Goal: Task Accomplishment & Management: Manage account settings

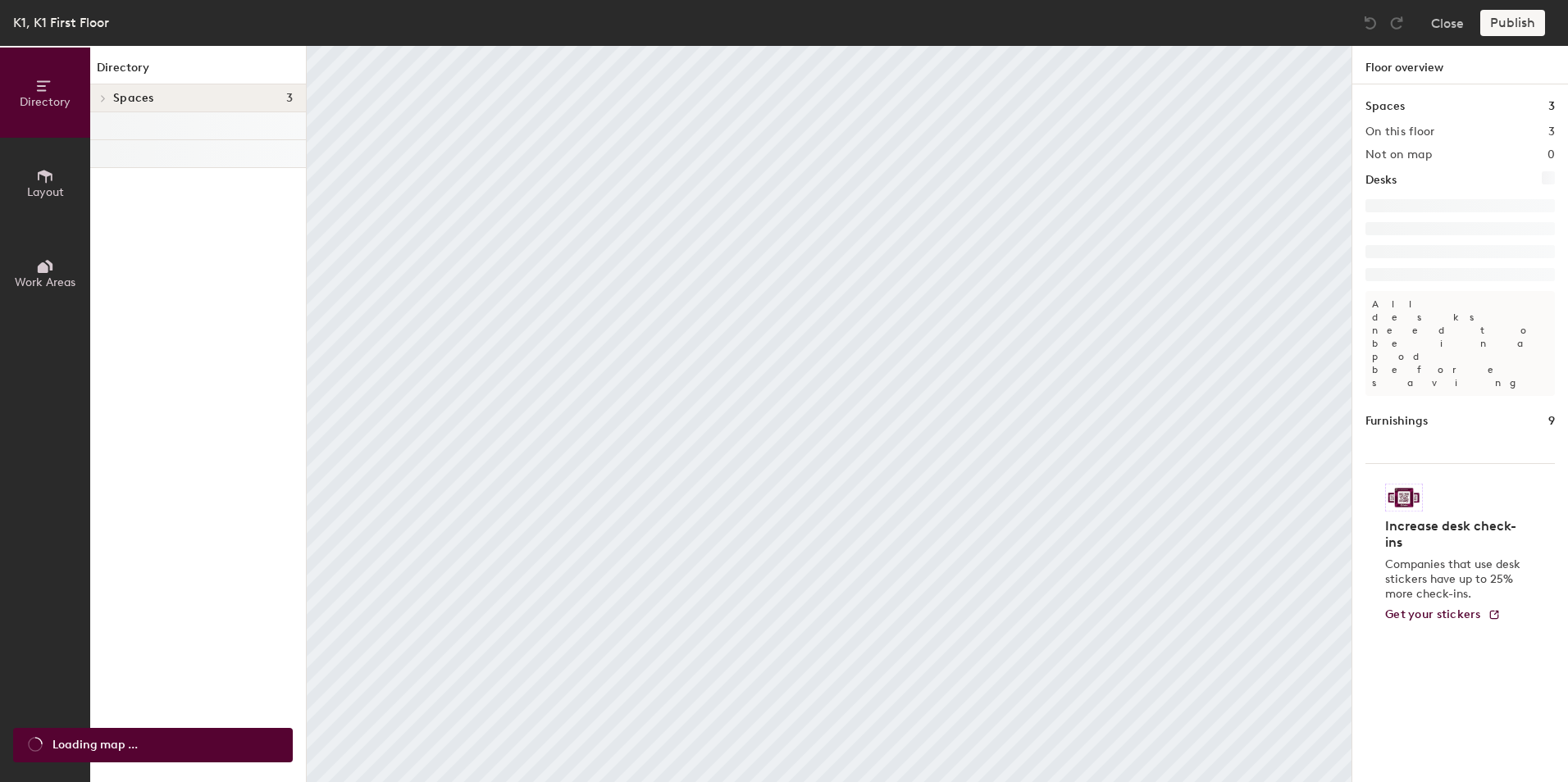
click at [42, 183] on icon at bounding box center [45, 176] width 18 height 18
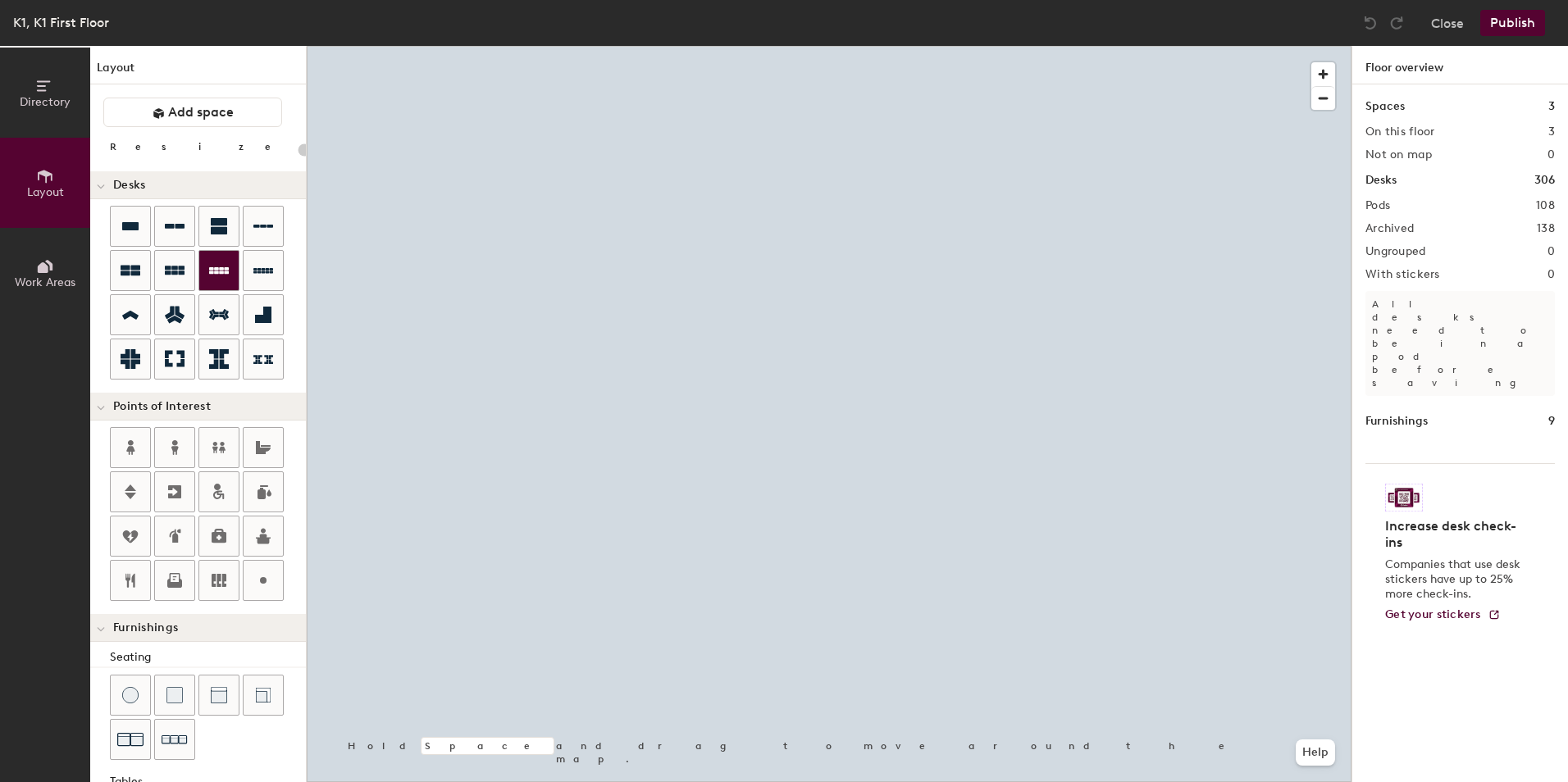
type input "20"
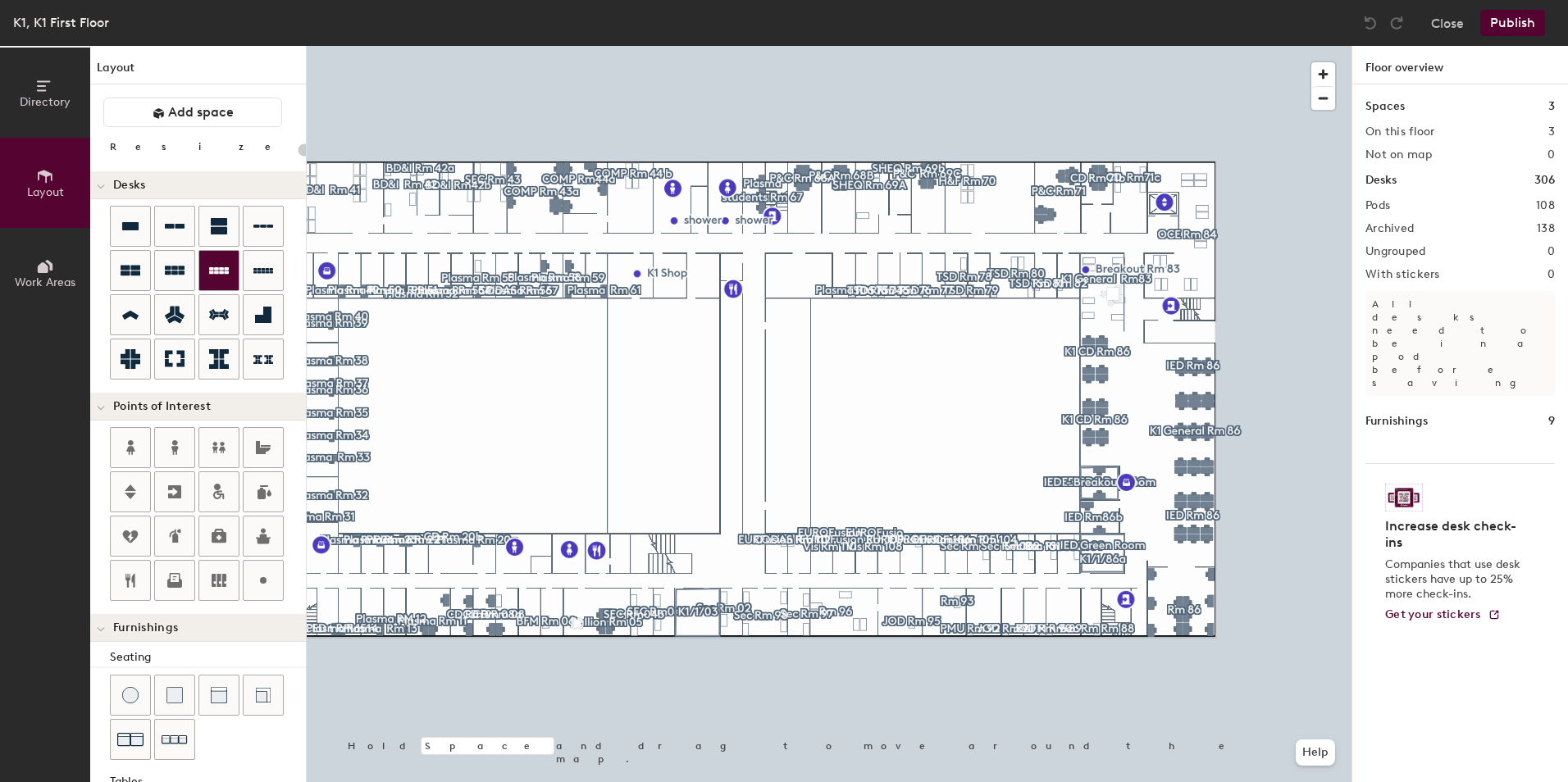
type input "80"
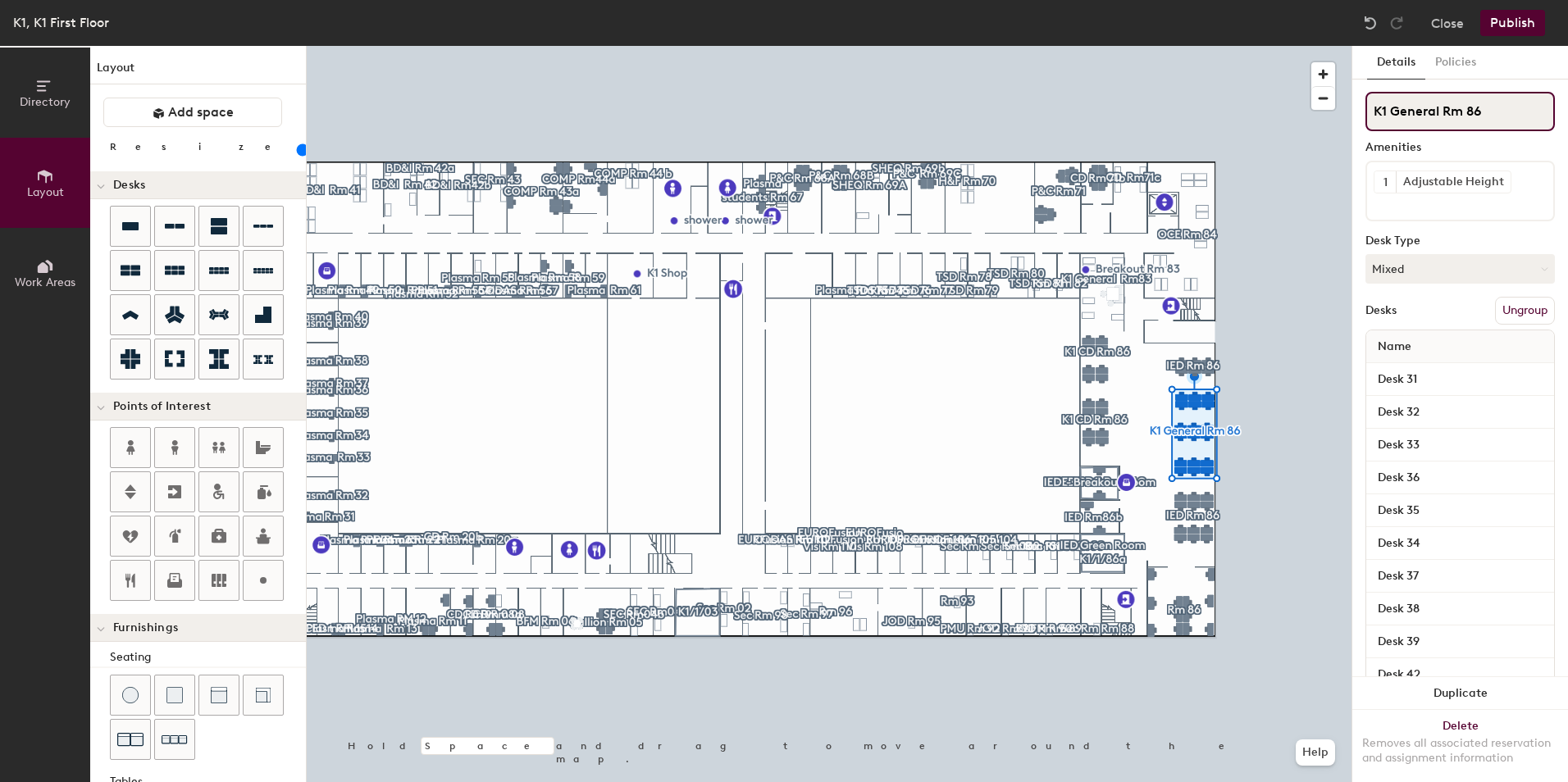
drag, startPoint x: 1440, startPoint y: 107, endPoint x: 1391, endPoint y: 105, distance: 49.0
click at [1391, 105] on input "K1 General Rm 86" at bounding box center [1459, 111] width 190 height 39
type input "K1 IED Rm 86"
click at [30, 265] on button "Work Areas" at bounding box center [45, 273] width 90 height 90
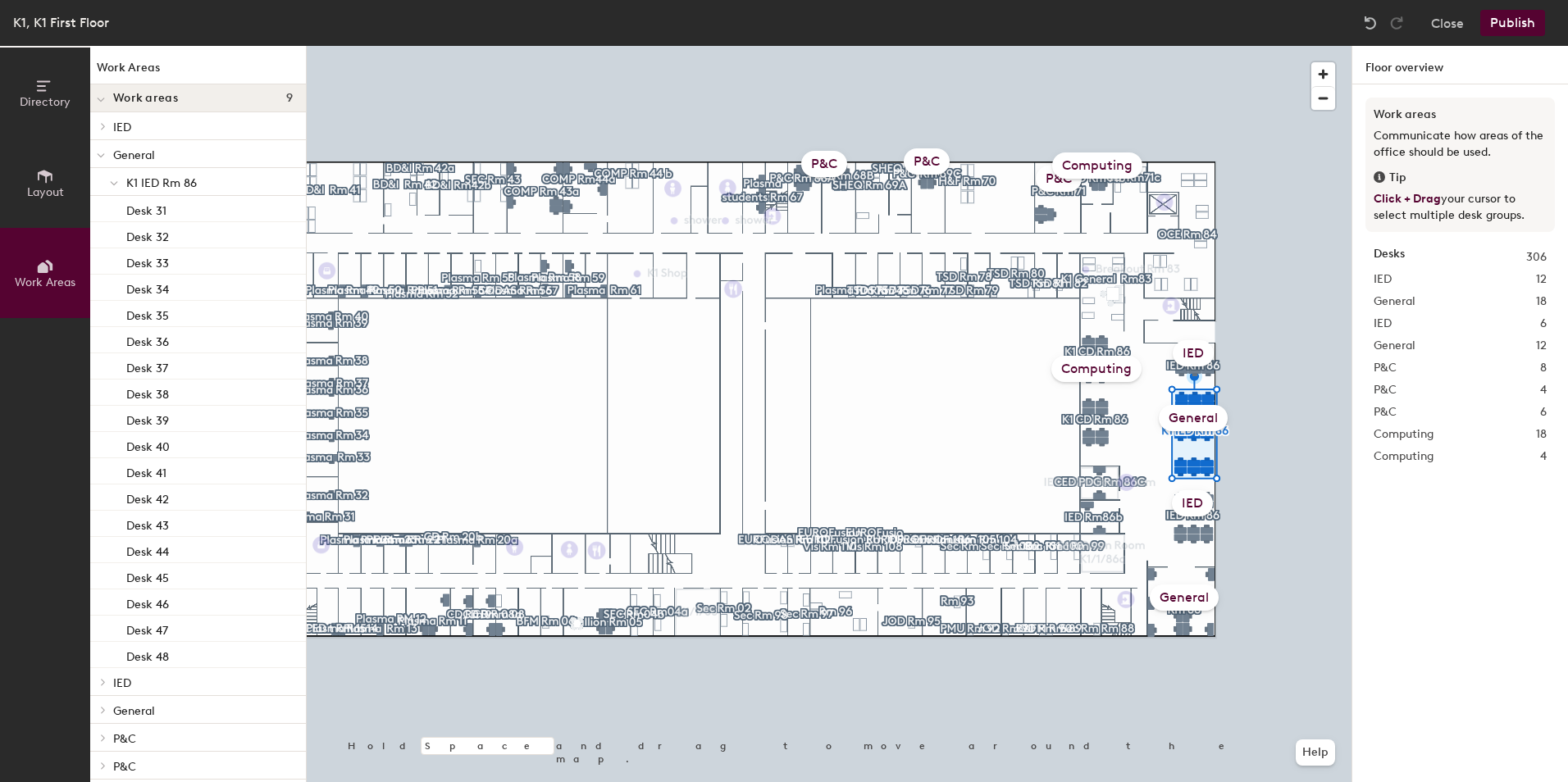
click at [1203, 411] on div "General" at bounding box center [1194, 417] width 69 height 26
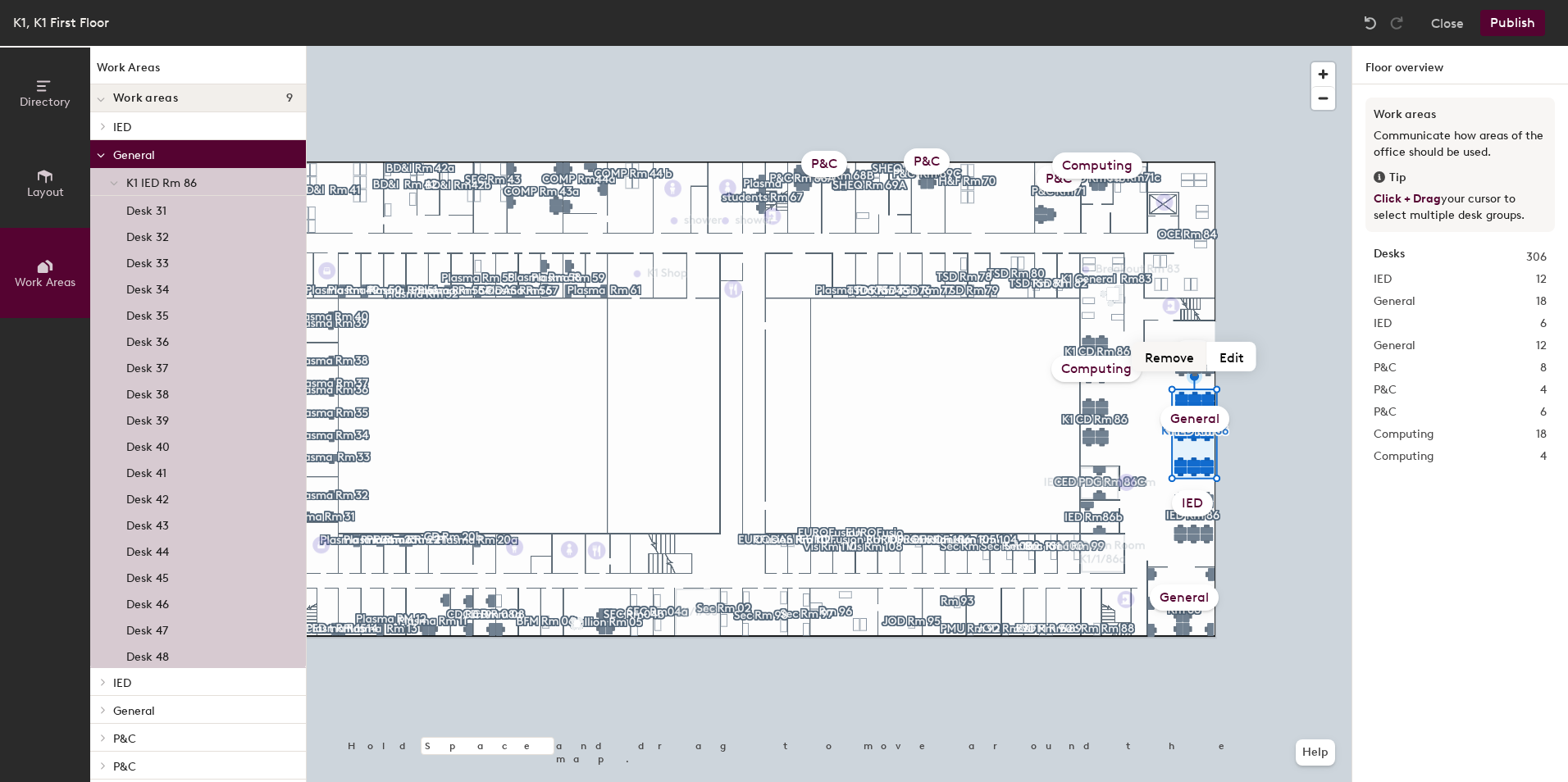
click at [1165, 365] on button "Remove" at bounding box center [1170, 356] width 75 height 30
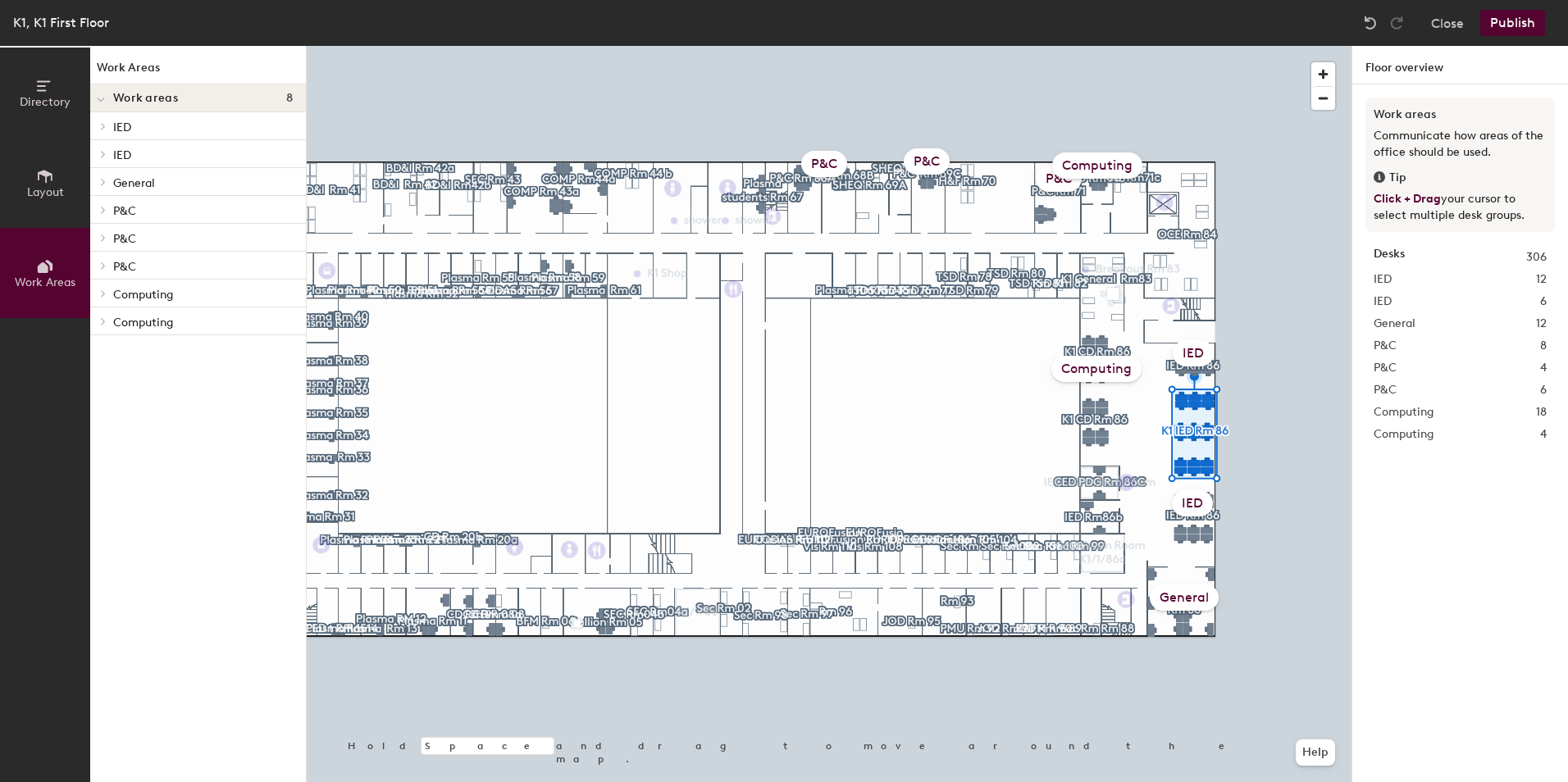
click at [1191, 350] on div "IED" at bounding box center [1193, 353] width 41 height 26
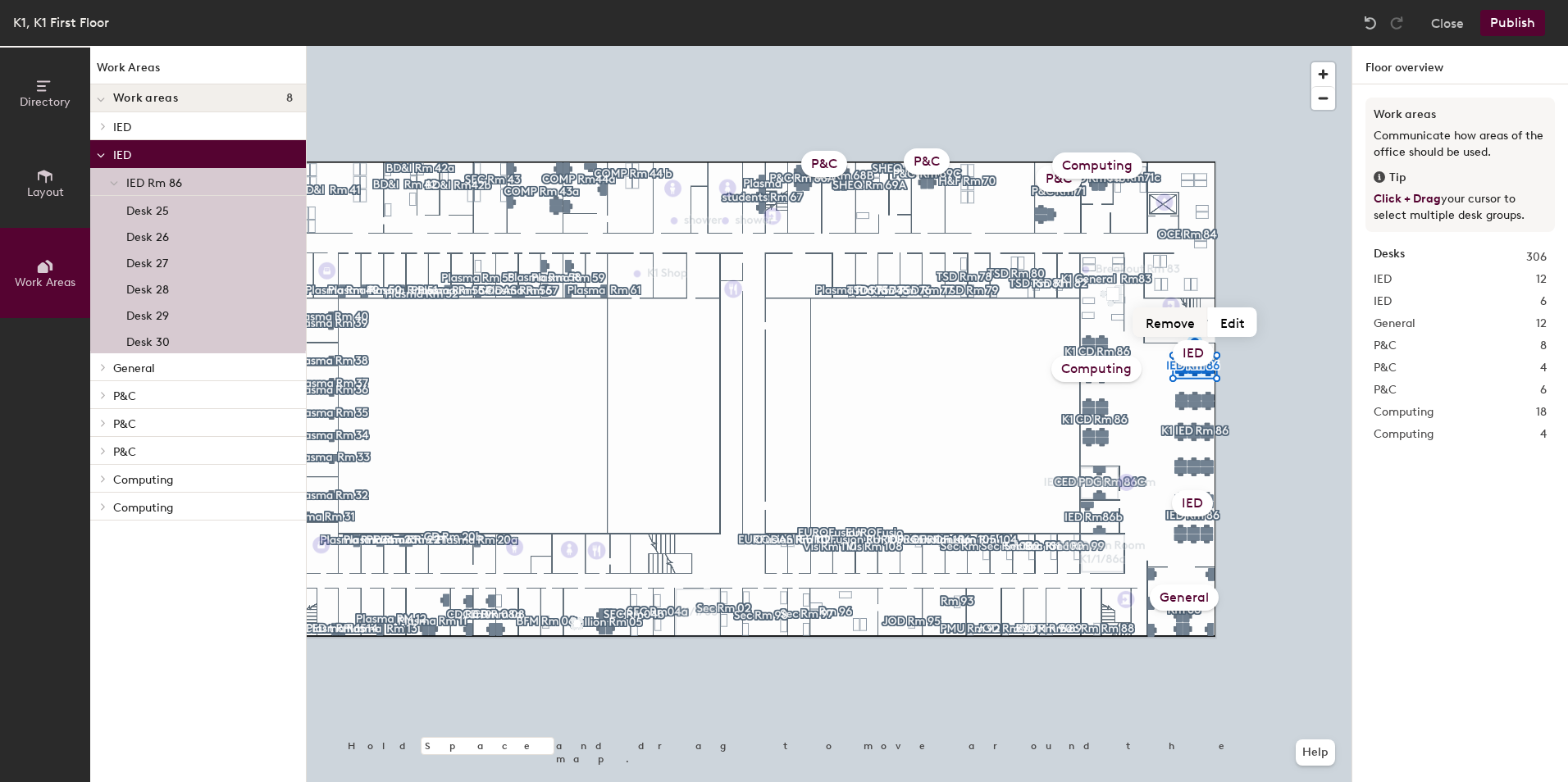
click at [1176, 324] on button "Remove" at bounding box center [1171, 322] width 75 height 30
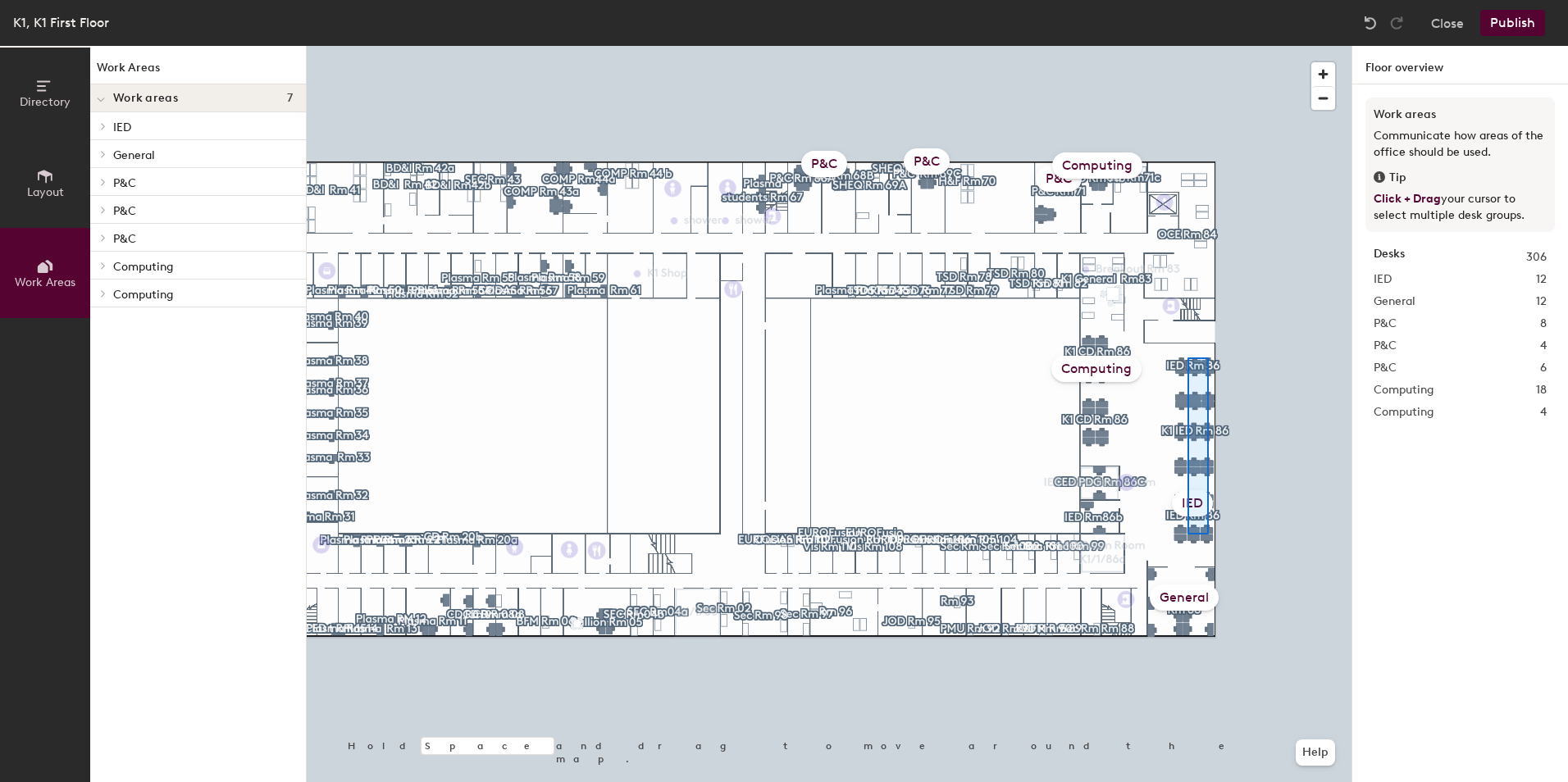
click at [1187, 46] on div at bounding box center [829, 46] width 1045 height 0
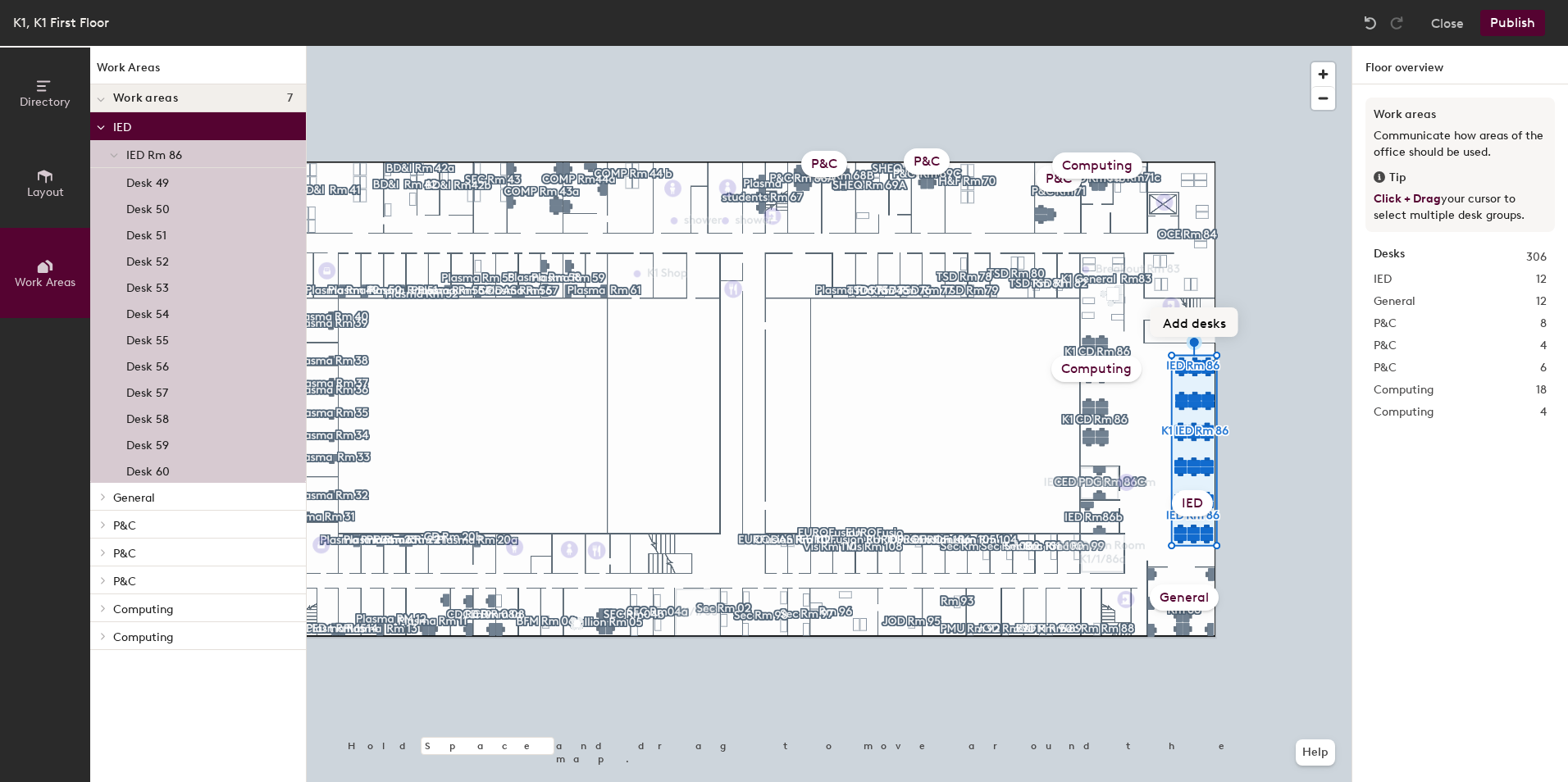
click at [1193, 323] on button "Add desks" at bounding box center [1194, 322] width 88 height 30
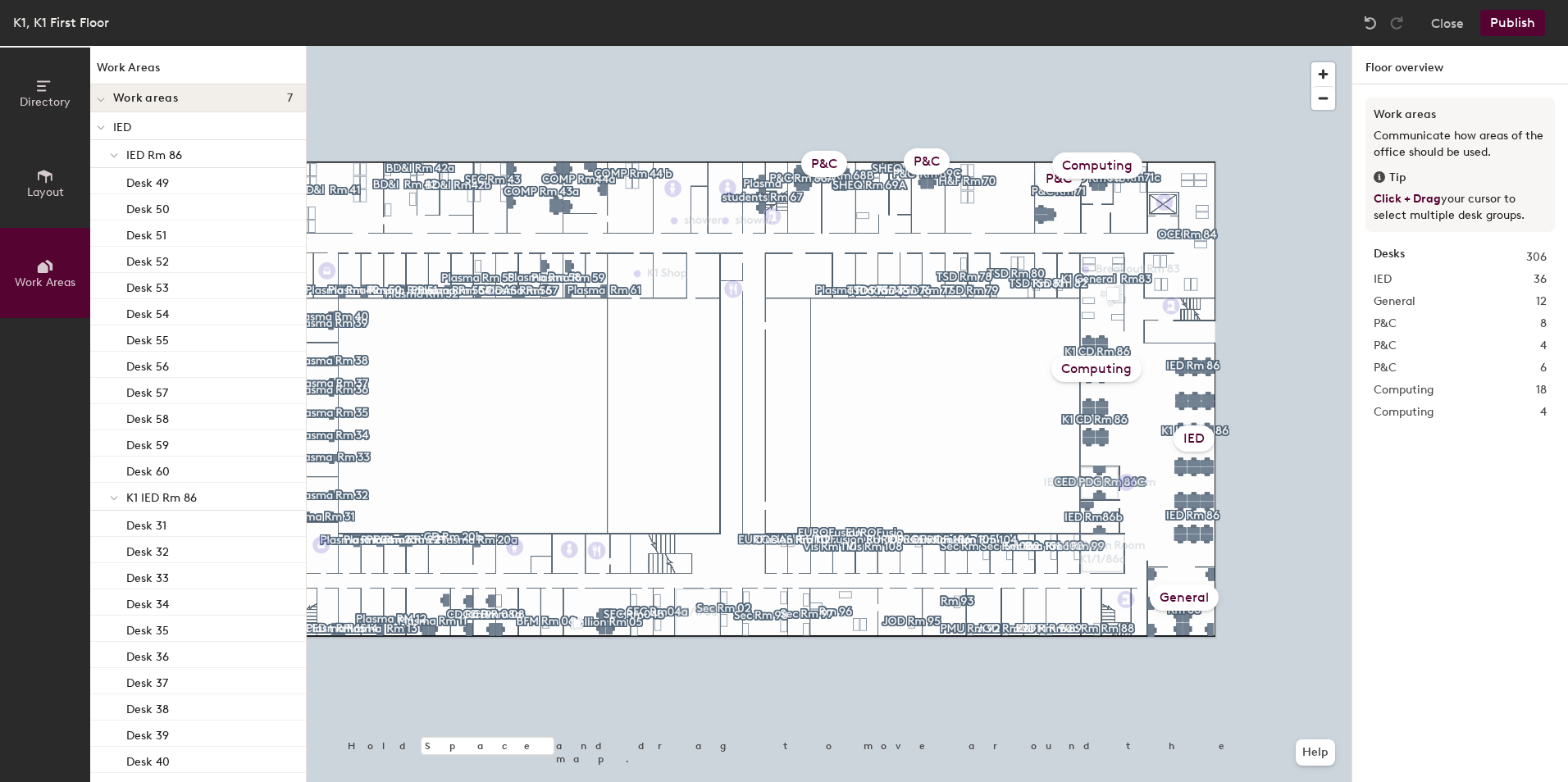
click at [1522, 17] on button "Publish" at bounding box center [1512, 22] width 64 height 26
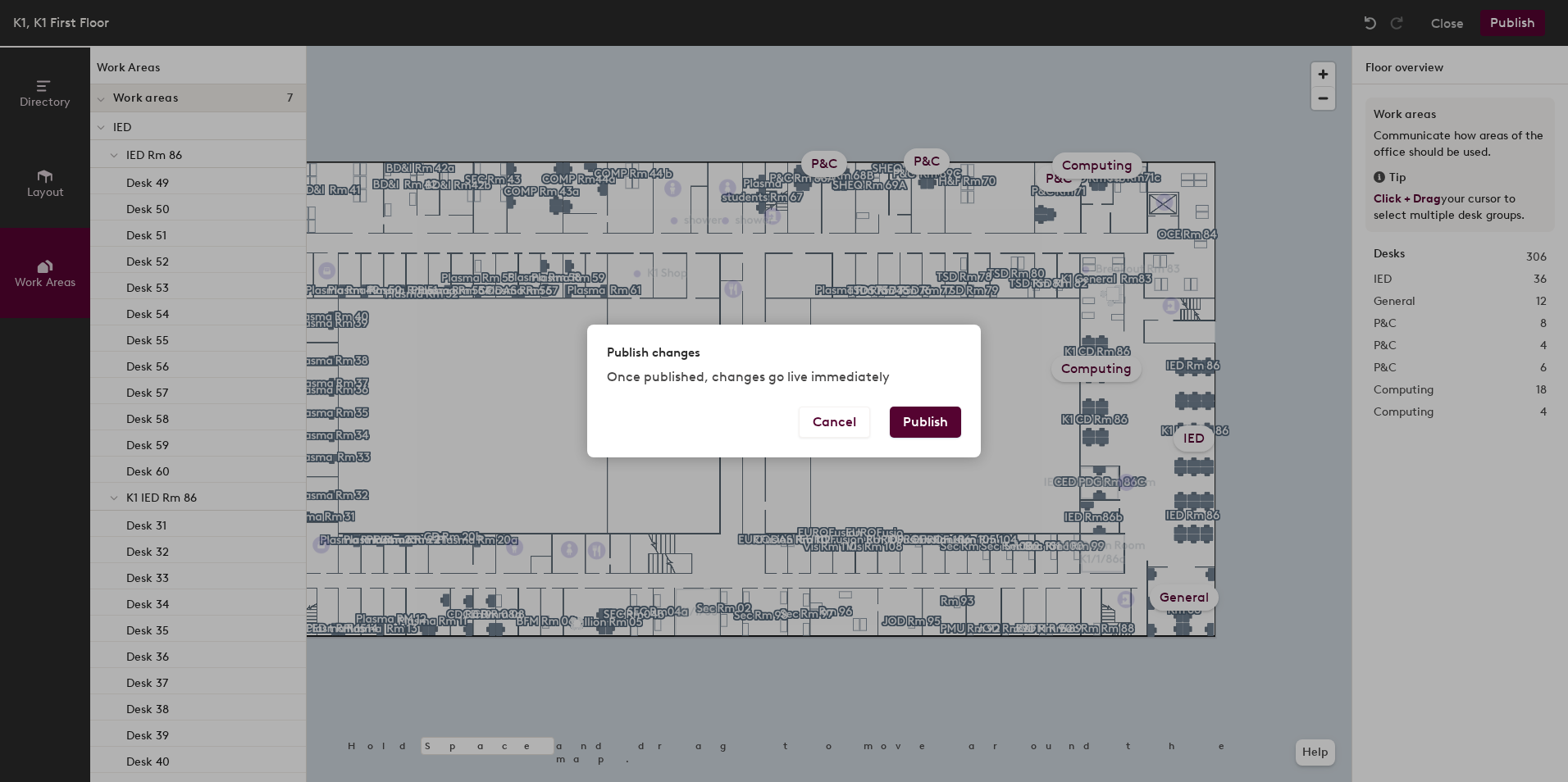
click at [942, 425] on button "Publish" at bounding box center [925, 422] width 71 height 31
